Goal: Task Accomplishment & Management: Complete application form

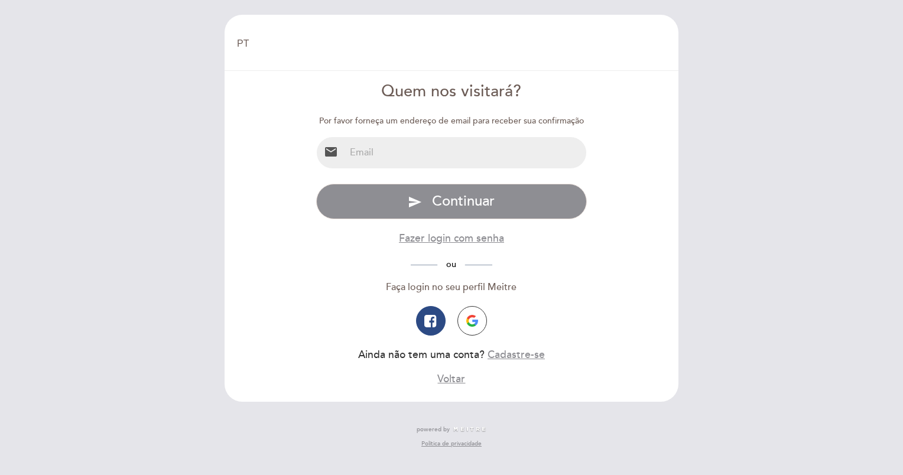
select select "pt"
click at [397, 152] on input "email" at bounding box center [466, 152] width 242 height 31
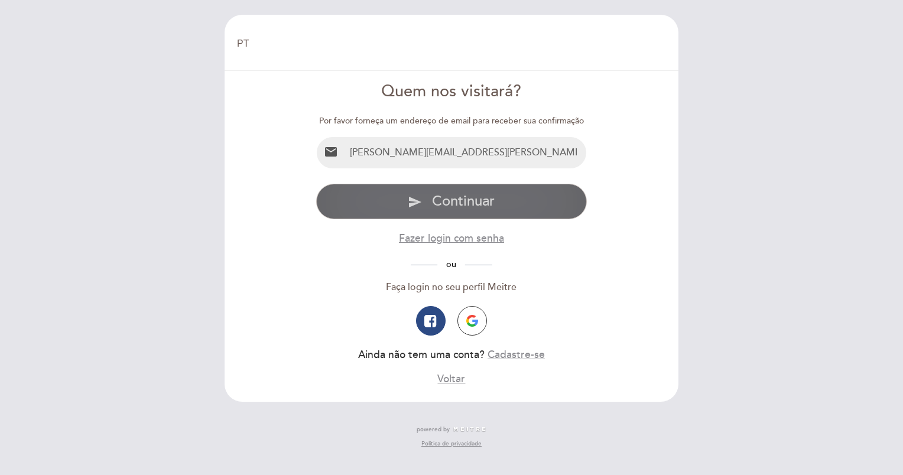
type input "[PERSON_NAME][EMAIL_ADDRESS][PERSON_NAME][DOMAIN_NAME]"
click at [459, 200] on span "Continuar" at bounding box center [463, 201] width 63 height 17
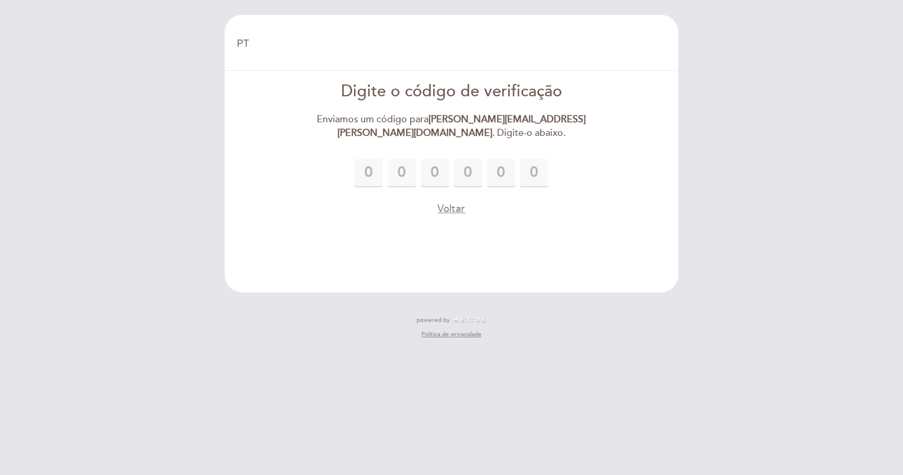
type input "1"
type input "2"
type input "1"
type input "4"
type input "6"
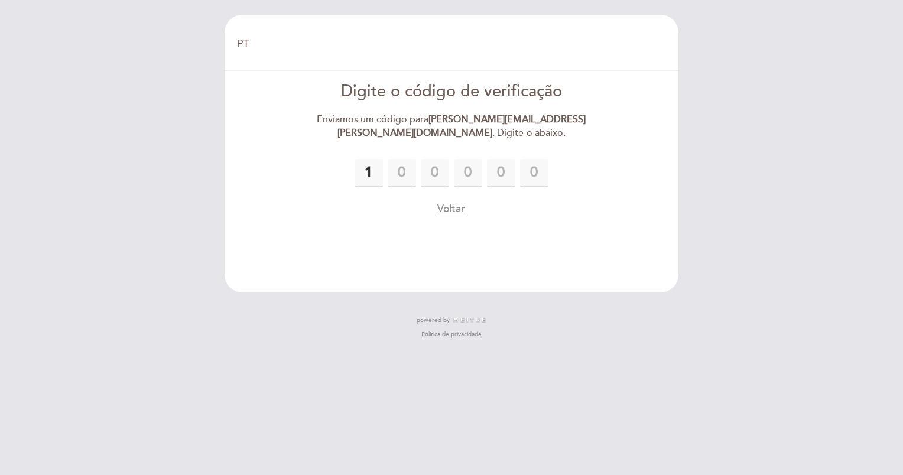
type input "7"
click at [0, 0] on input "text" at bounding box center [0, 0] width 0 height 0
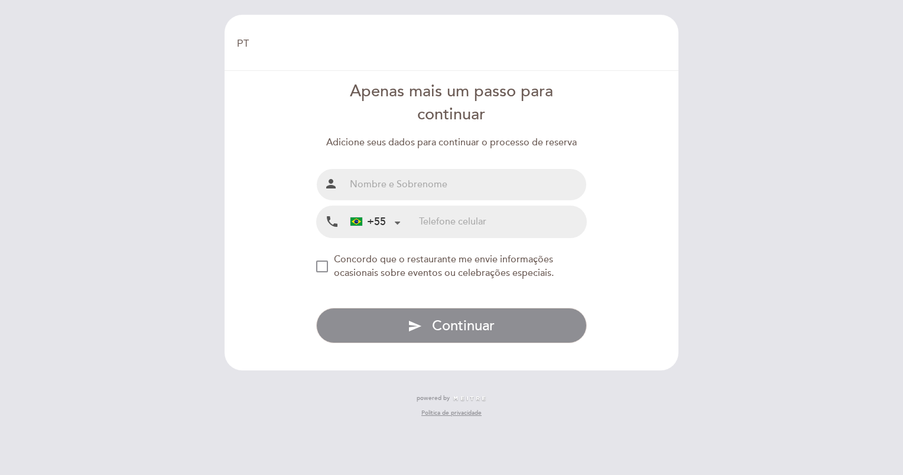
click at [560, 170] on input "text" at bounding box center [466, 184] width 242 height 31
type input "[PERSON_NAME]"
click at [421, 220] on input "tel" at bounding box center [502, 221] width 167 height 31
type input "11996517838"
click at [323, 269] on div "NEW_MODAL_AGREE_RESTAURANT_SEND_OCCASIONAL_INFO" at bounding box center [322, 267] width 12 height 12
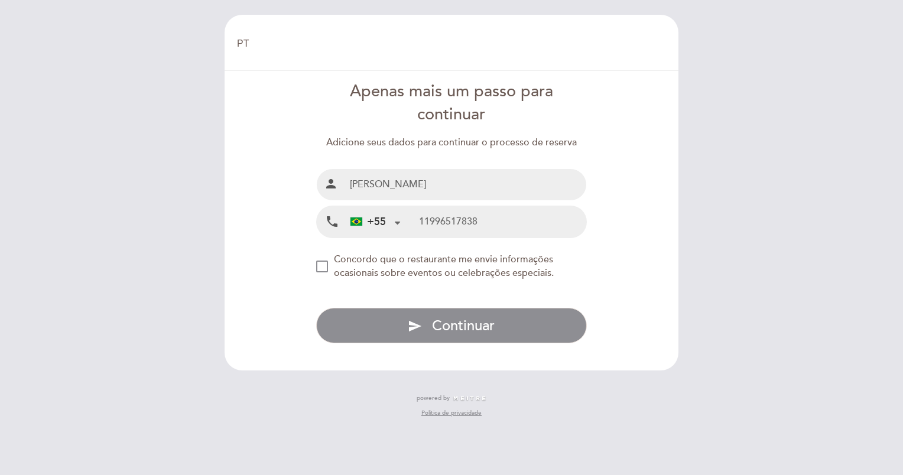
click at [323, 269] on div "NEW_MODAL_AGREE_RESTAURANT_SEND_OCCASIONAL_INFO" at bounding box center [322, 267] width 12 height 12
click at [320, 267] on div "NEW_MODAL_AGREE_RESTAURANT_SEND_OCCASIONAL_INFO" at bounding box center [322, 267] width 12 height 12
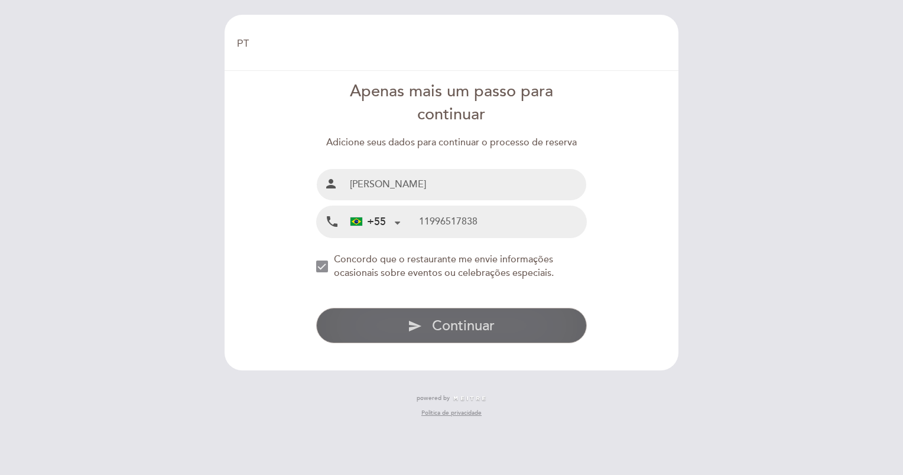
click at [460, 321] on span "Continuar" at bounding box center [463, 325] width 63 height 17
